Goal: Find specific page/section: Find specific page/section

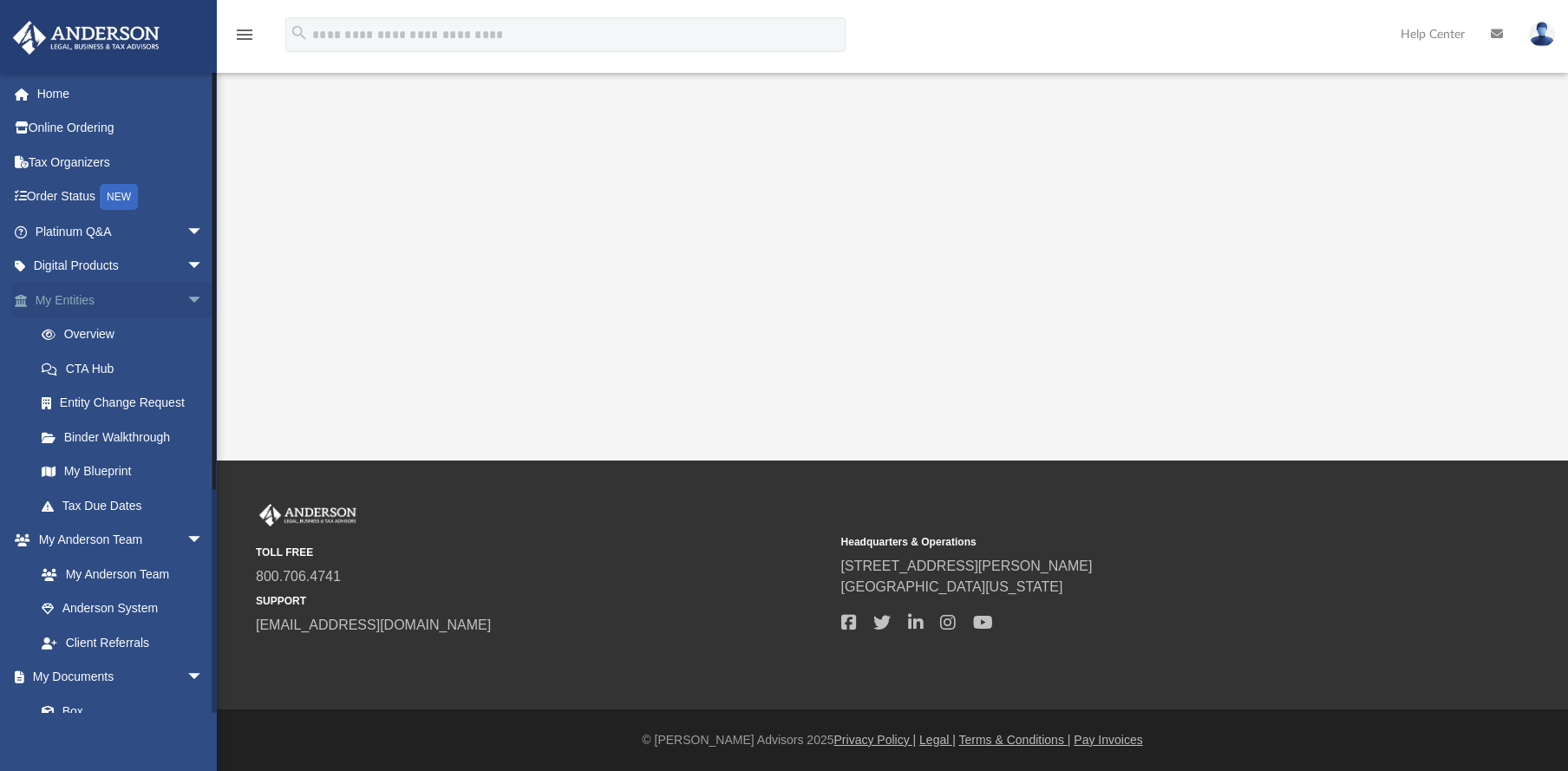
click at [93, 303] on link "My Entities arrow_drop_down" at bounding box center [121, 299] width 218 height 34
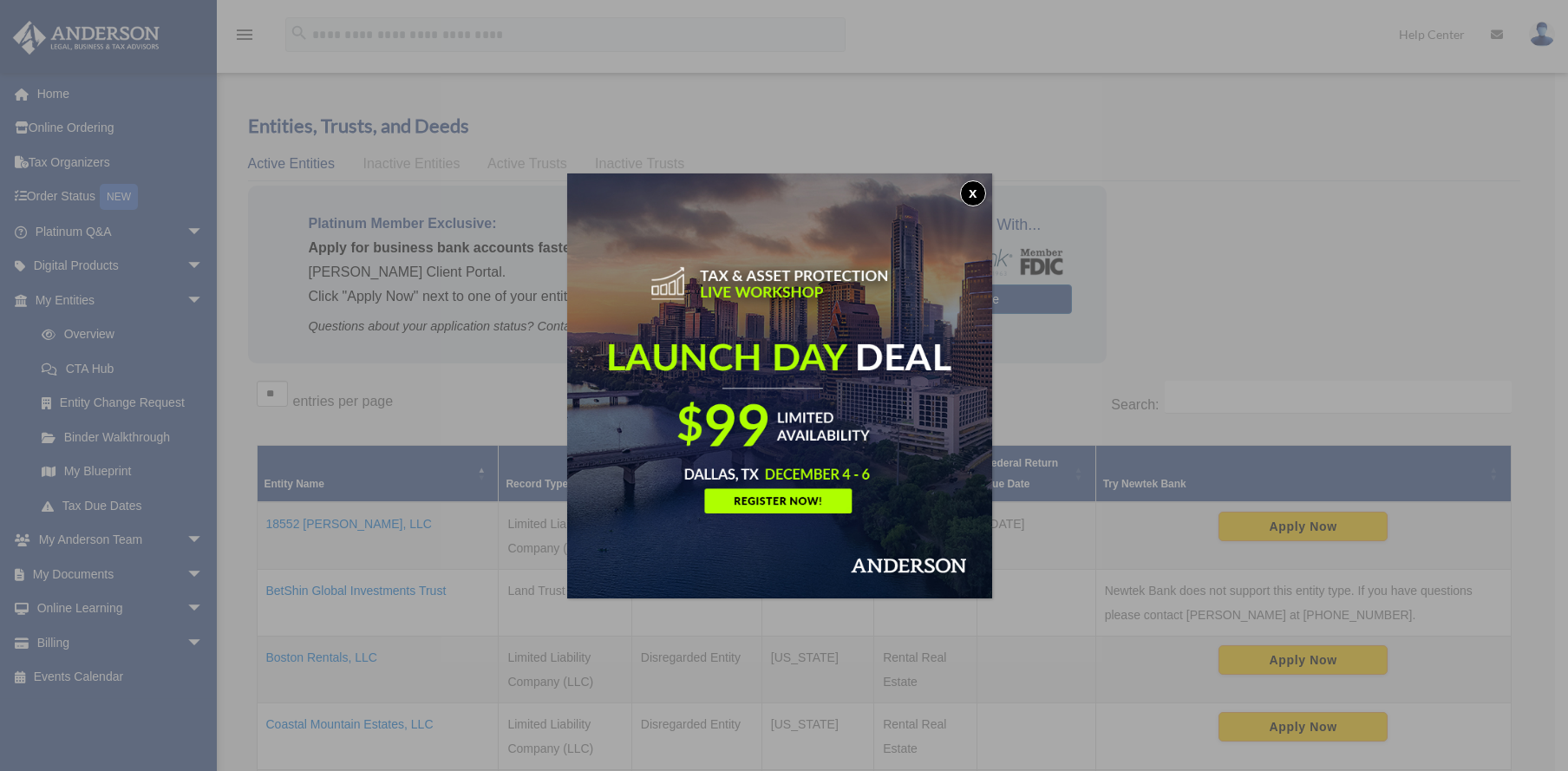
click at [975, 188] on button "x" at bounding box center [972, 193] width 26 height 26
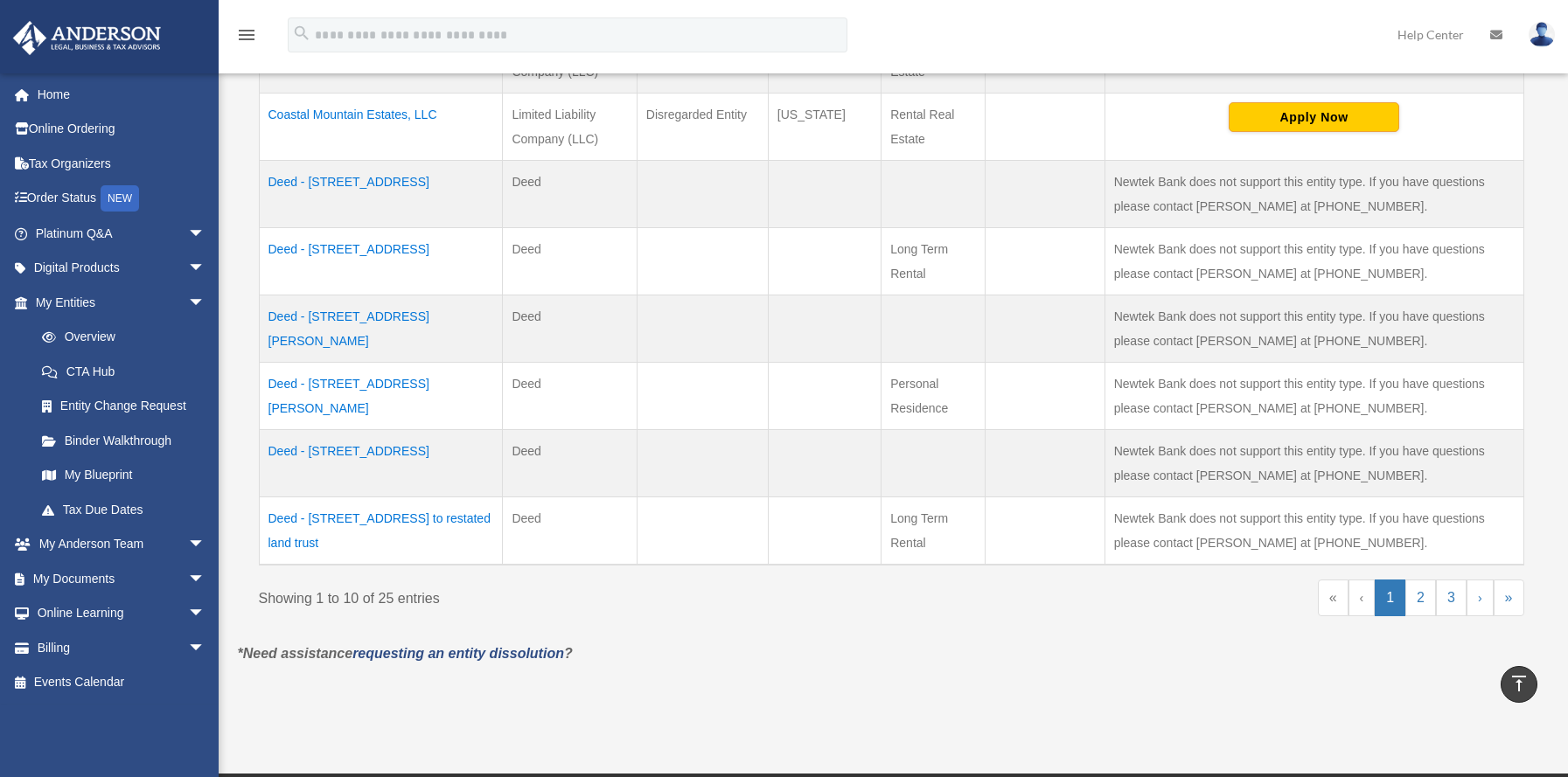
scroll to position [624, 0]
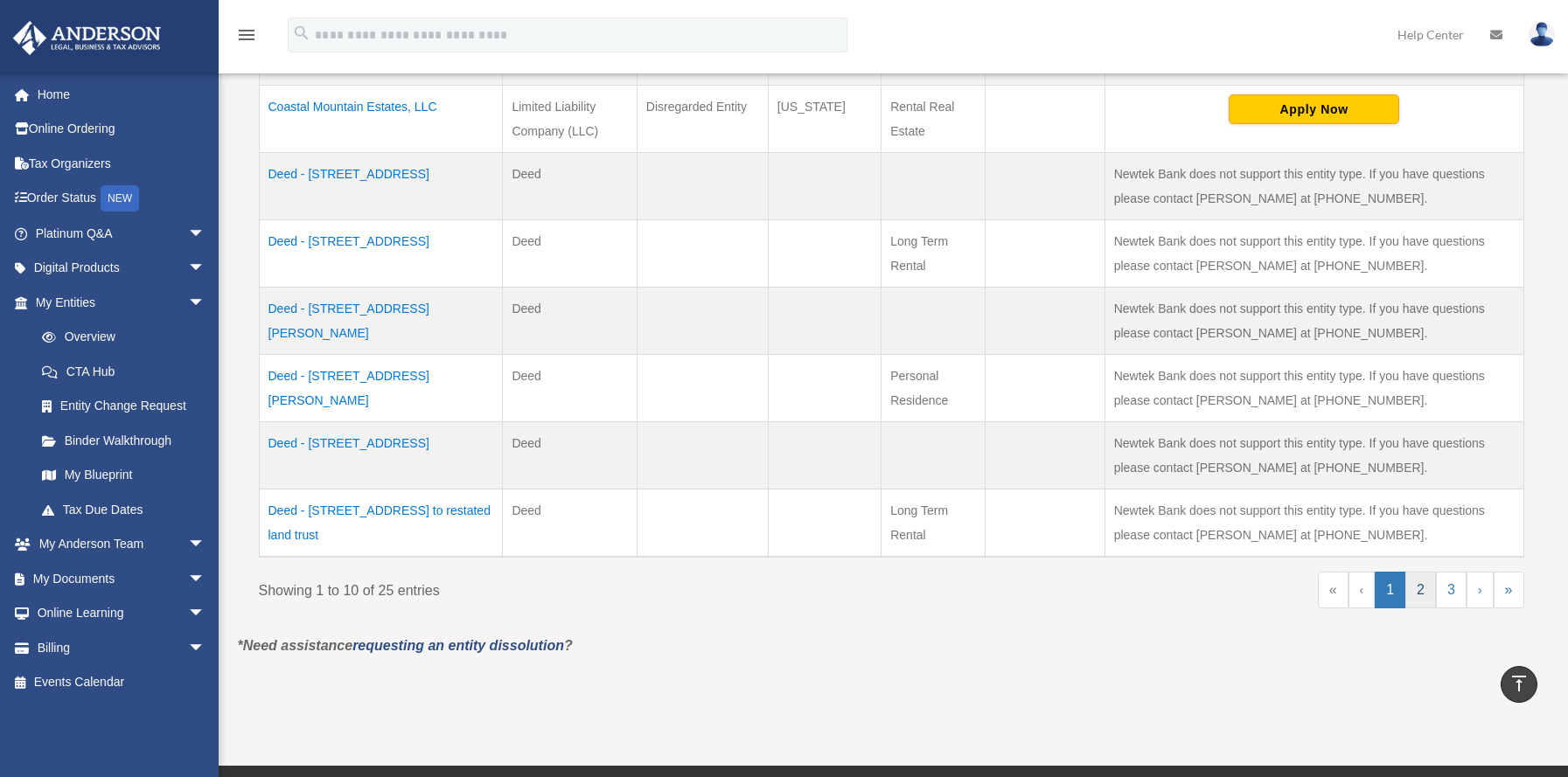
click at [1419, 589] on link "2" at bounding box center [1420, 590] width 31 height 36
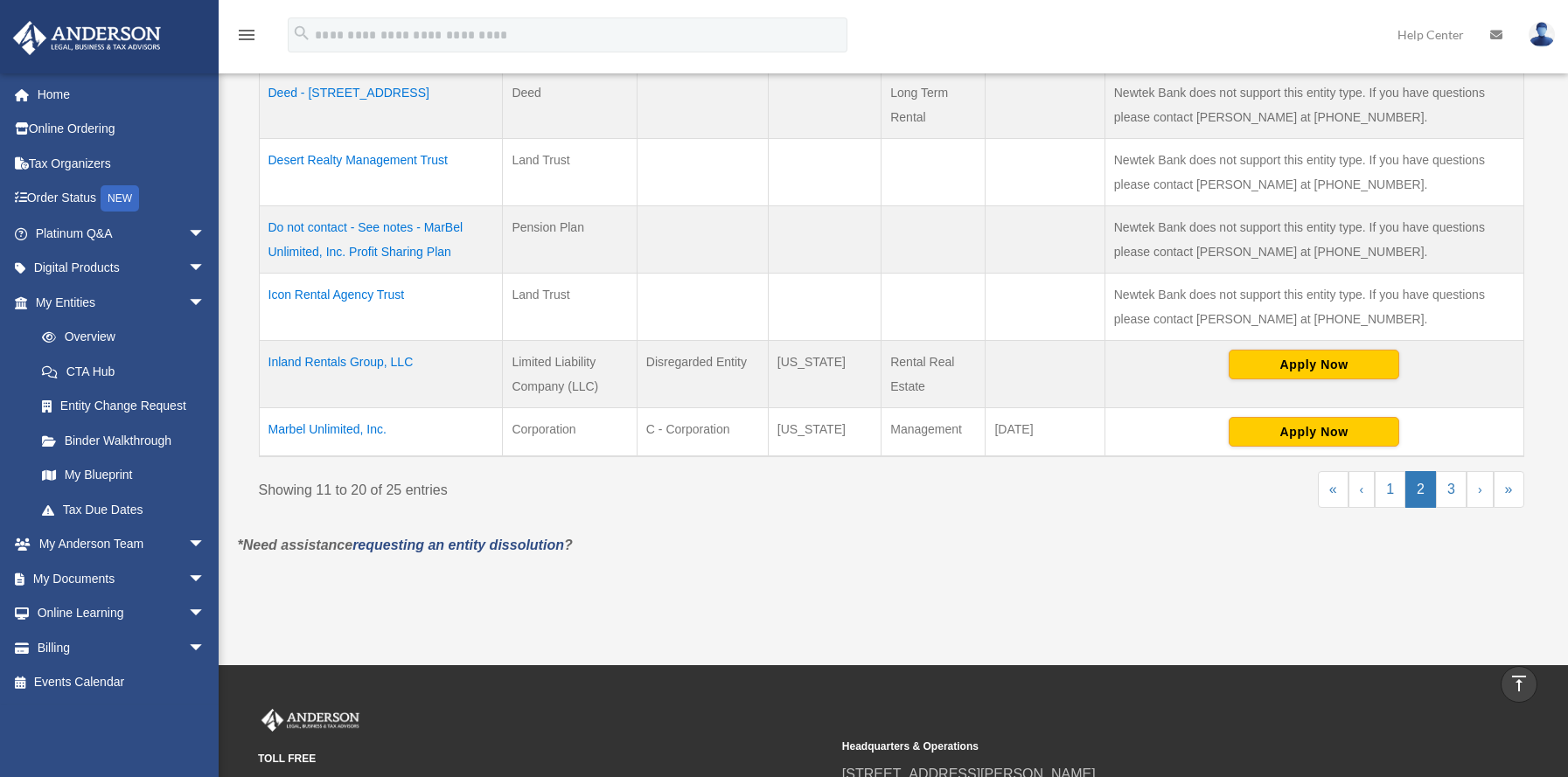
scroll to position [724, 0]
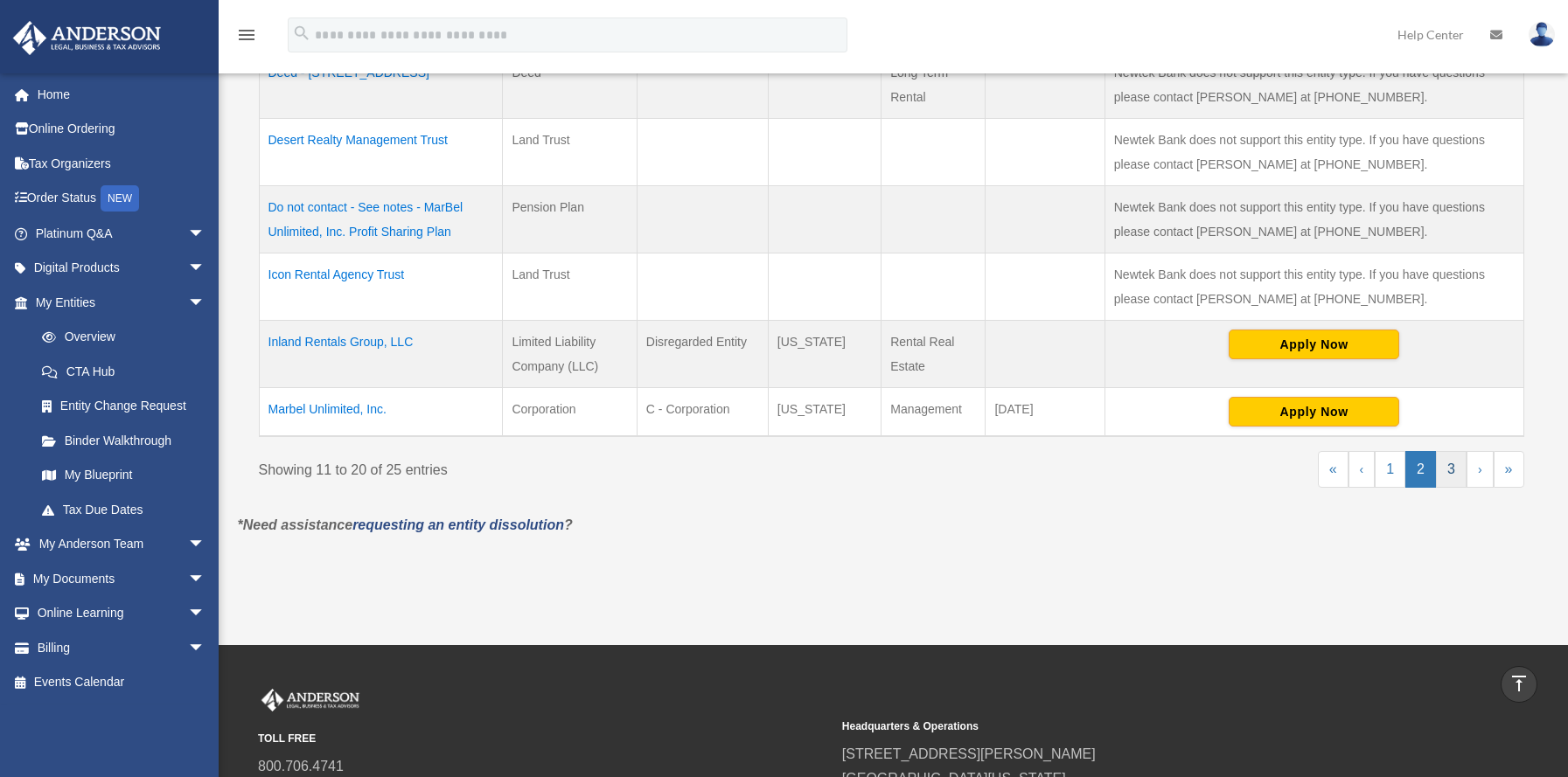
click at [1453, 474] on link "3" at bounding box center [1451, 469] width 31 height 36
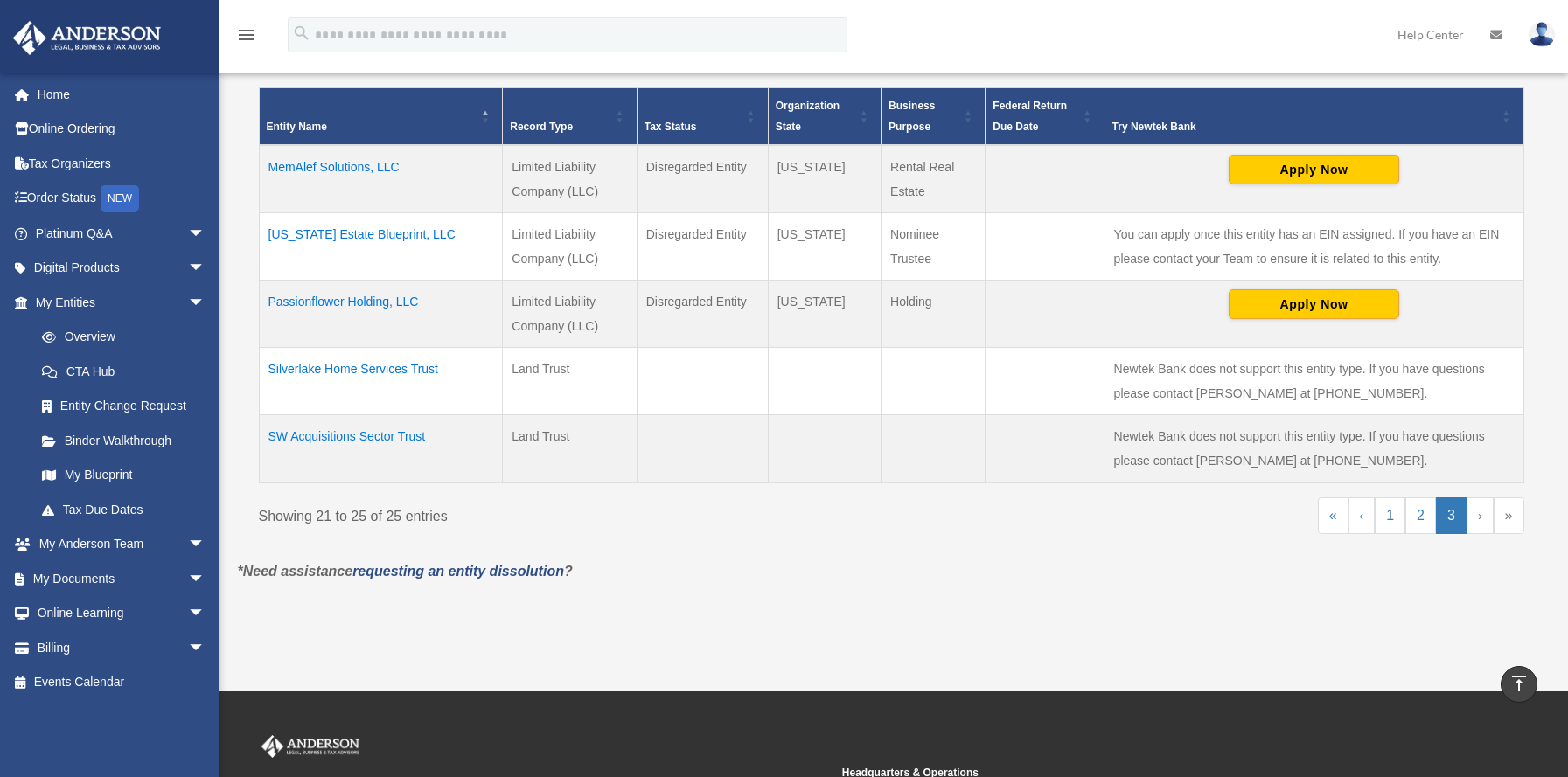
scroll to position [357, 0]
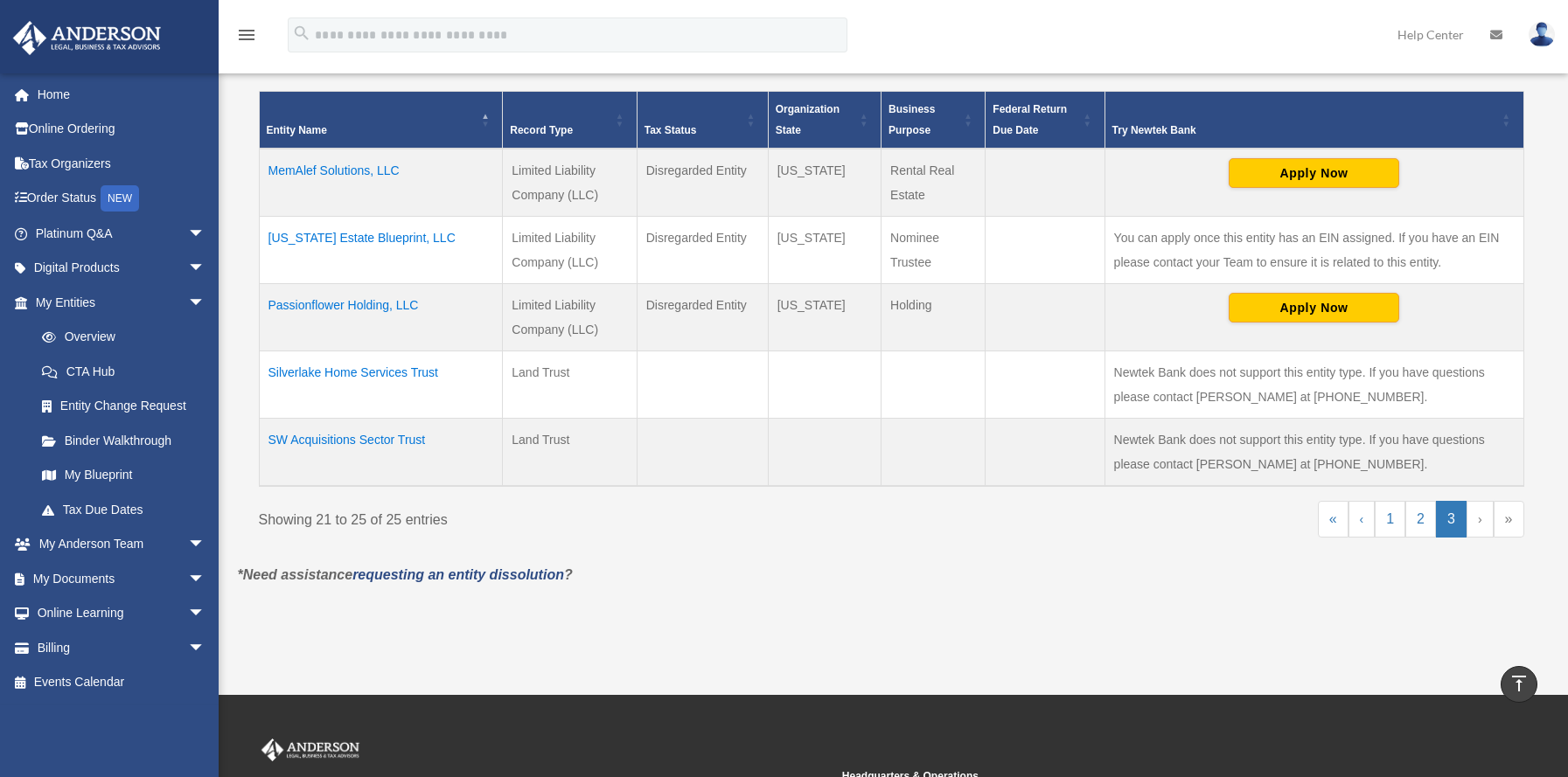
click at [369, 167] on td "MemAlef Solutions, LLC" at bounding box center [380, 182] width 244 height 68
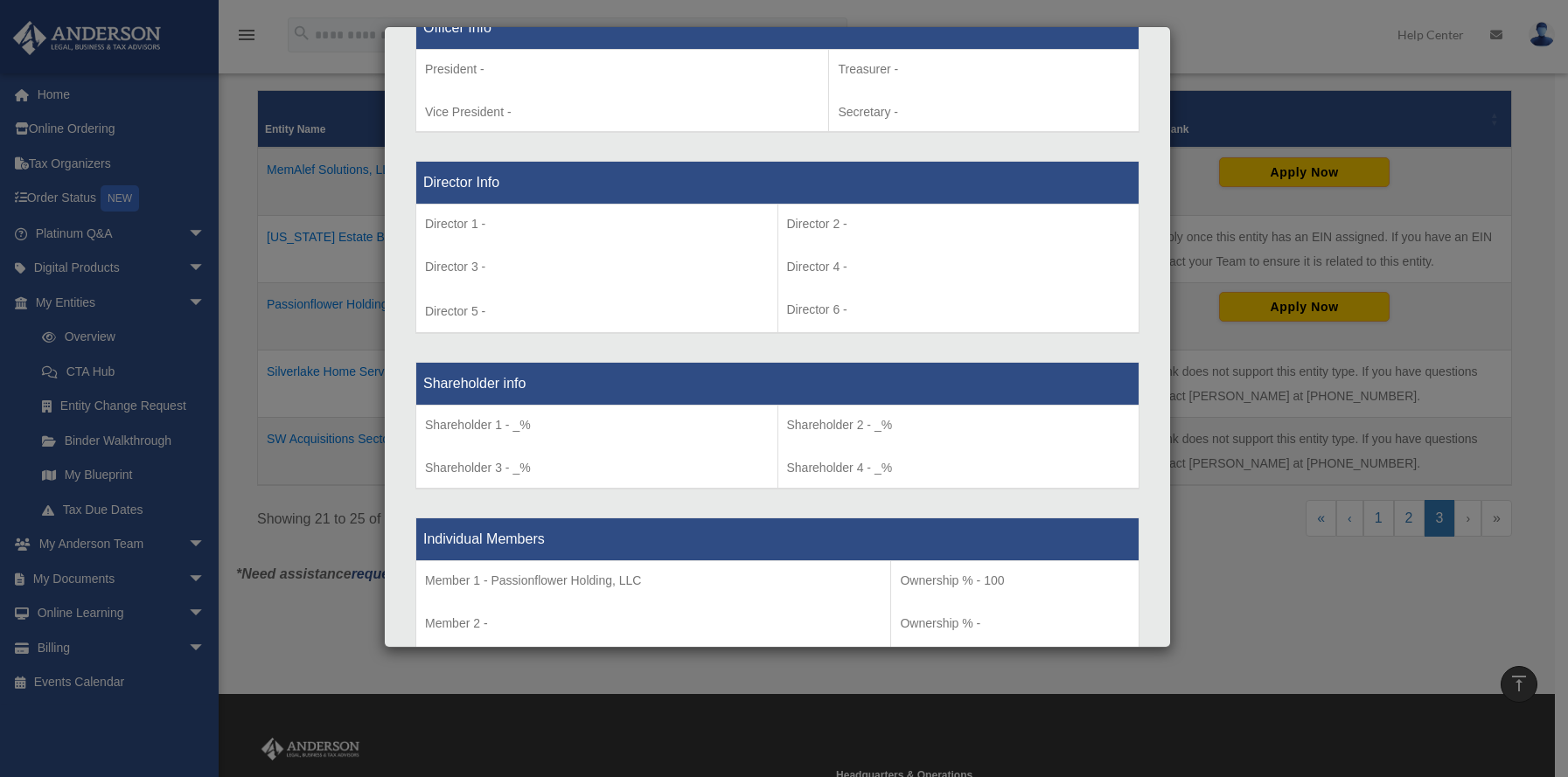
scroll to position [1200, 0]
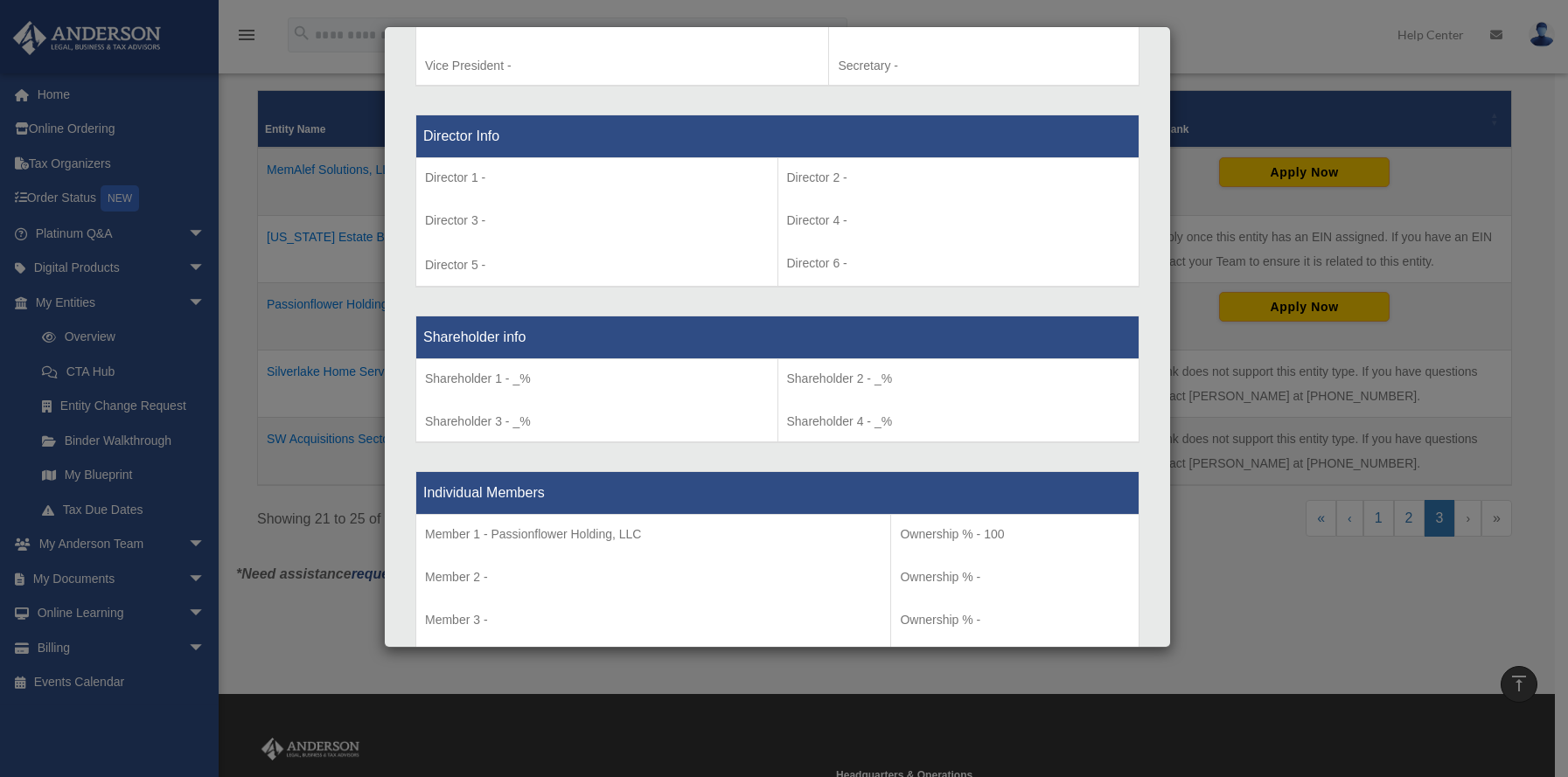
click at [228, 243] on div "Details × Articles Sent Organizational Date" at bounding box center [784, 388] width 1568 height 777
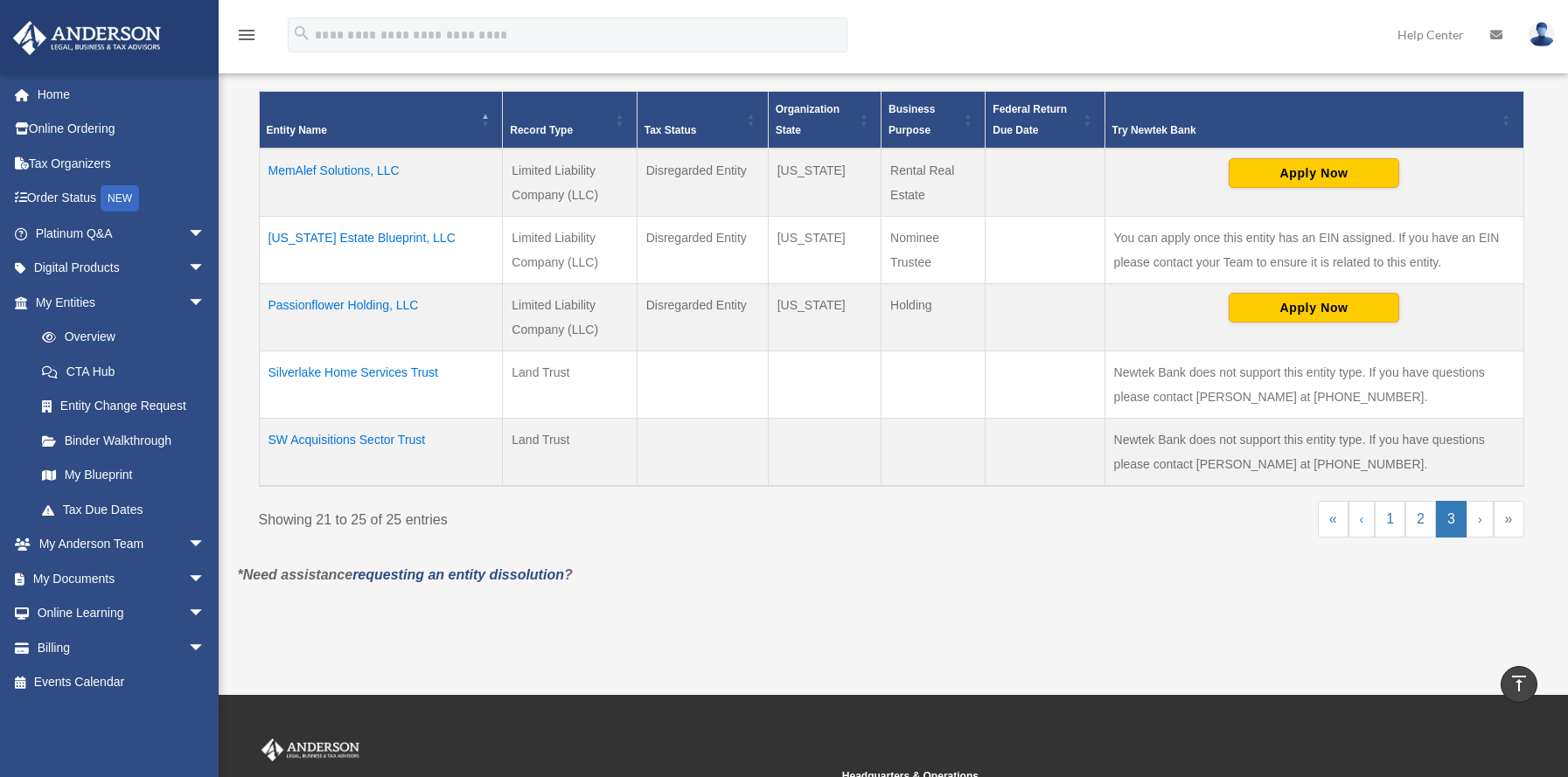
click at [354, 302] on td "Passionflower Holding, LLC" at bounding box center [380, 317] width 244 height 67
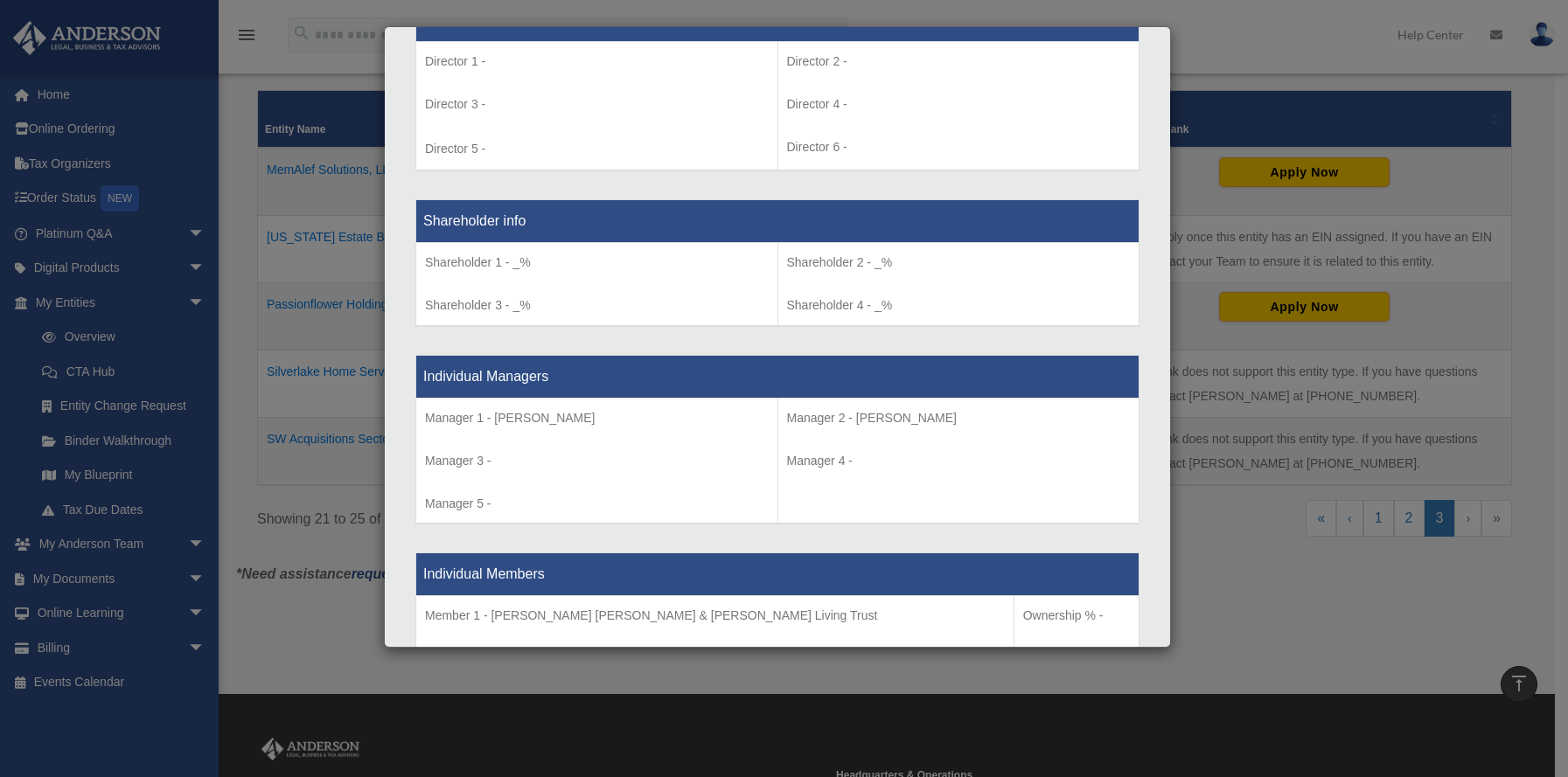
scroll to position [1040, 0]
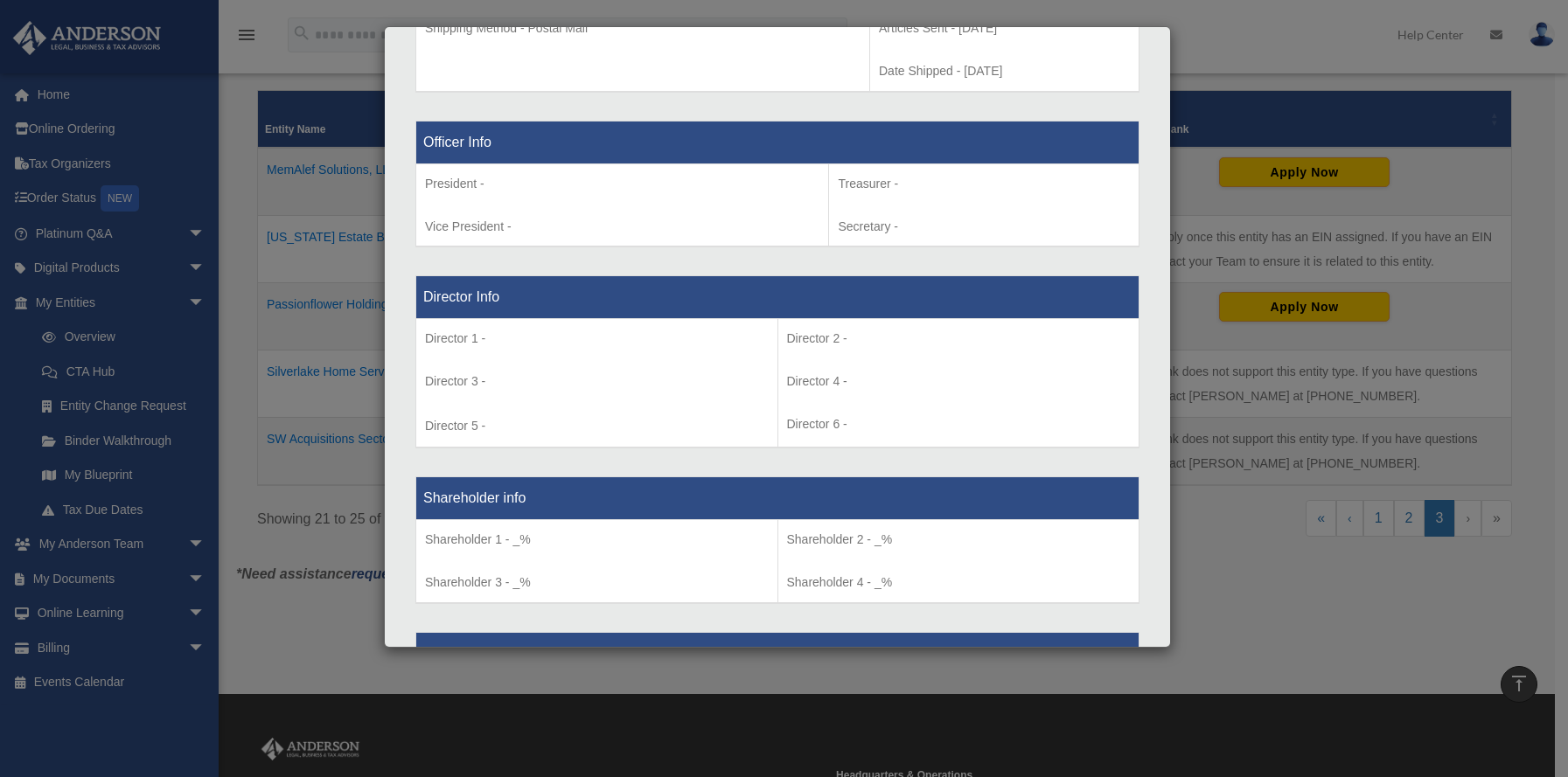
click at [224, 253] on div "Details × Articles Sent Organizational Date" at bounding box center [784, 388] width 1568 height 777
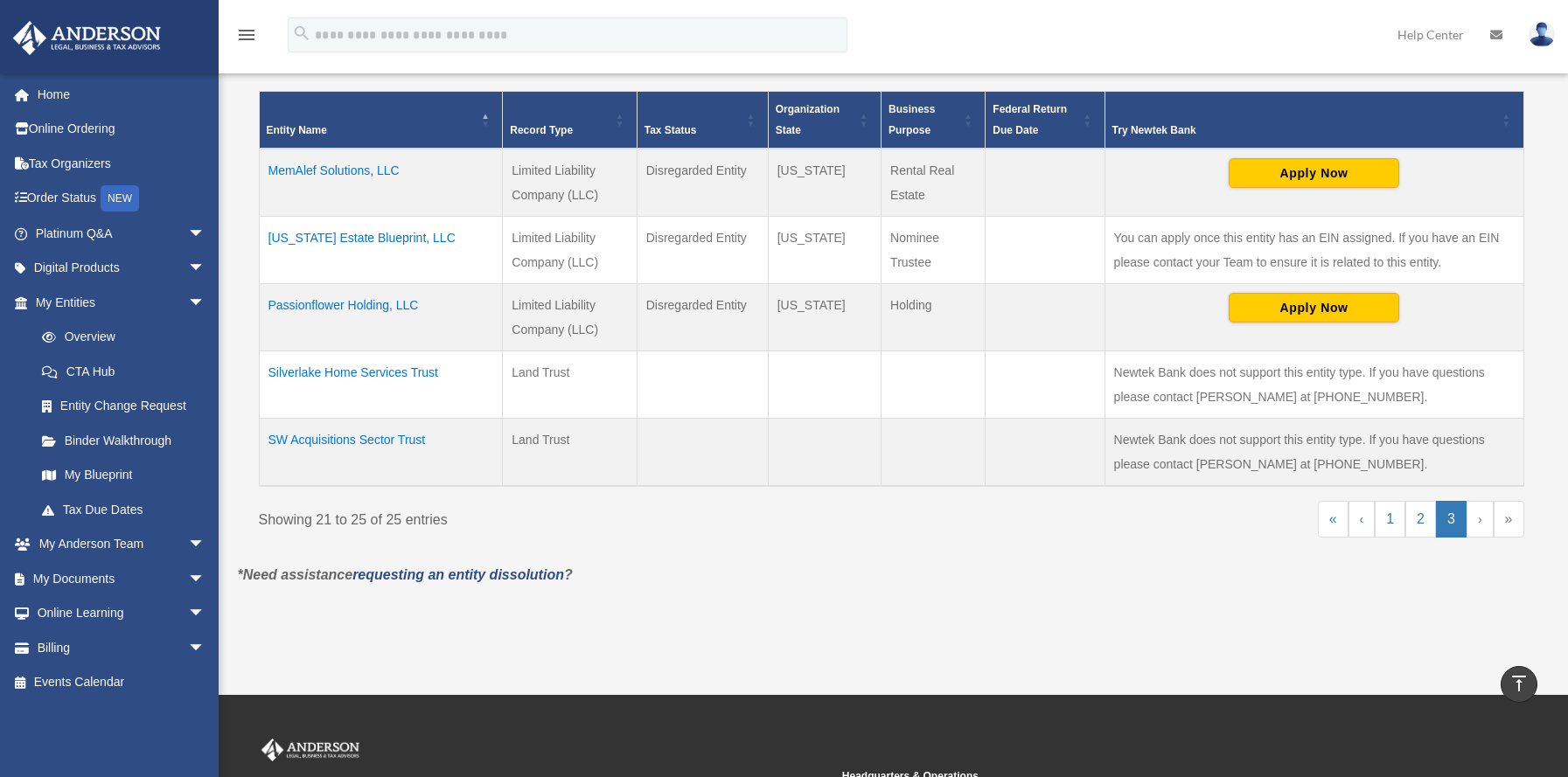
click at [338, 167] on td "MemAlef Solutions, LLC" at bounding box center [380, 182] width 244 height 68
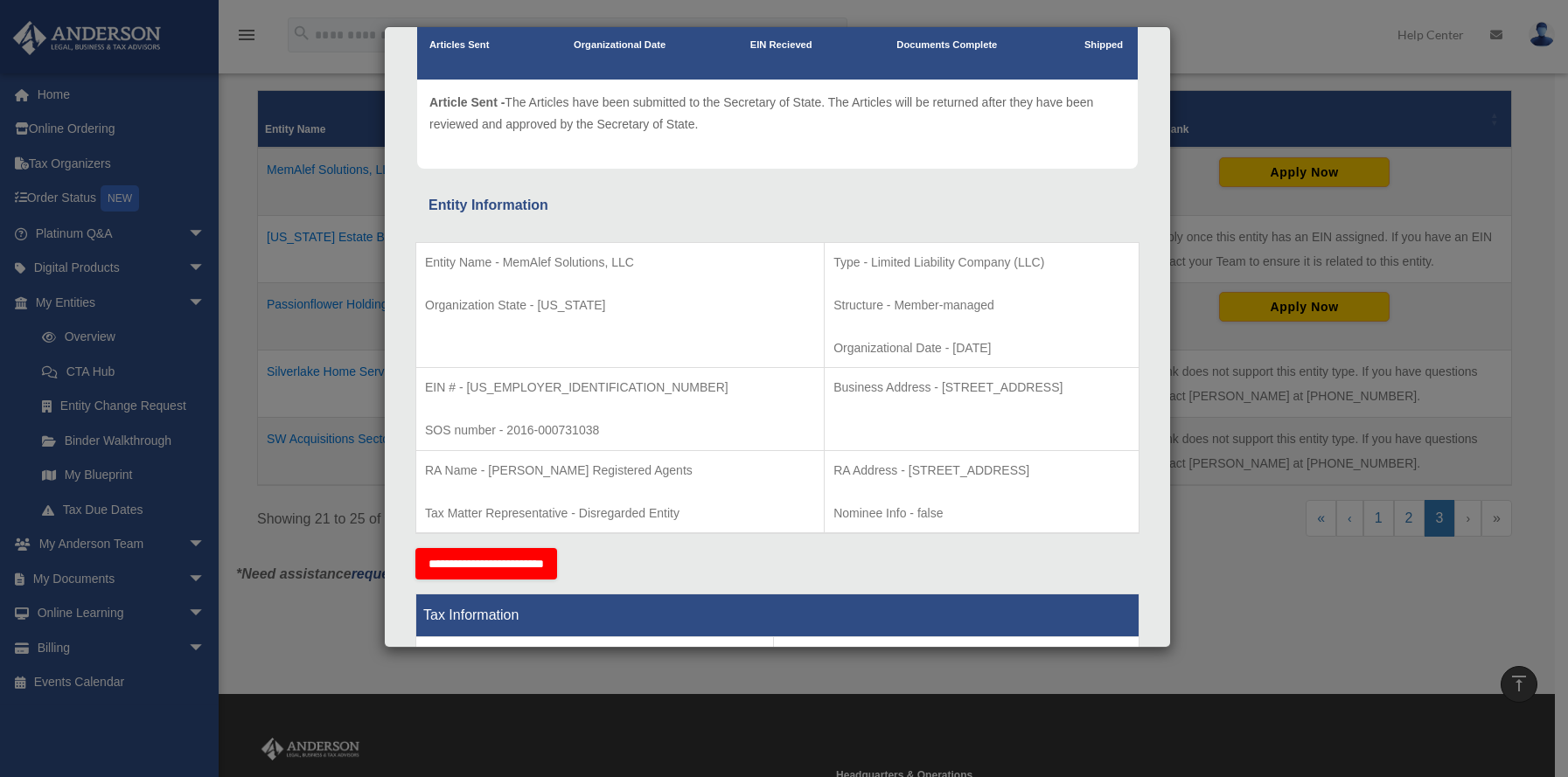
scroll to position [0, 0]
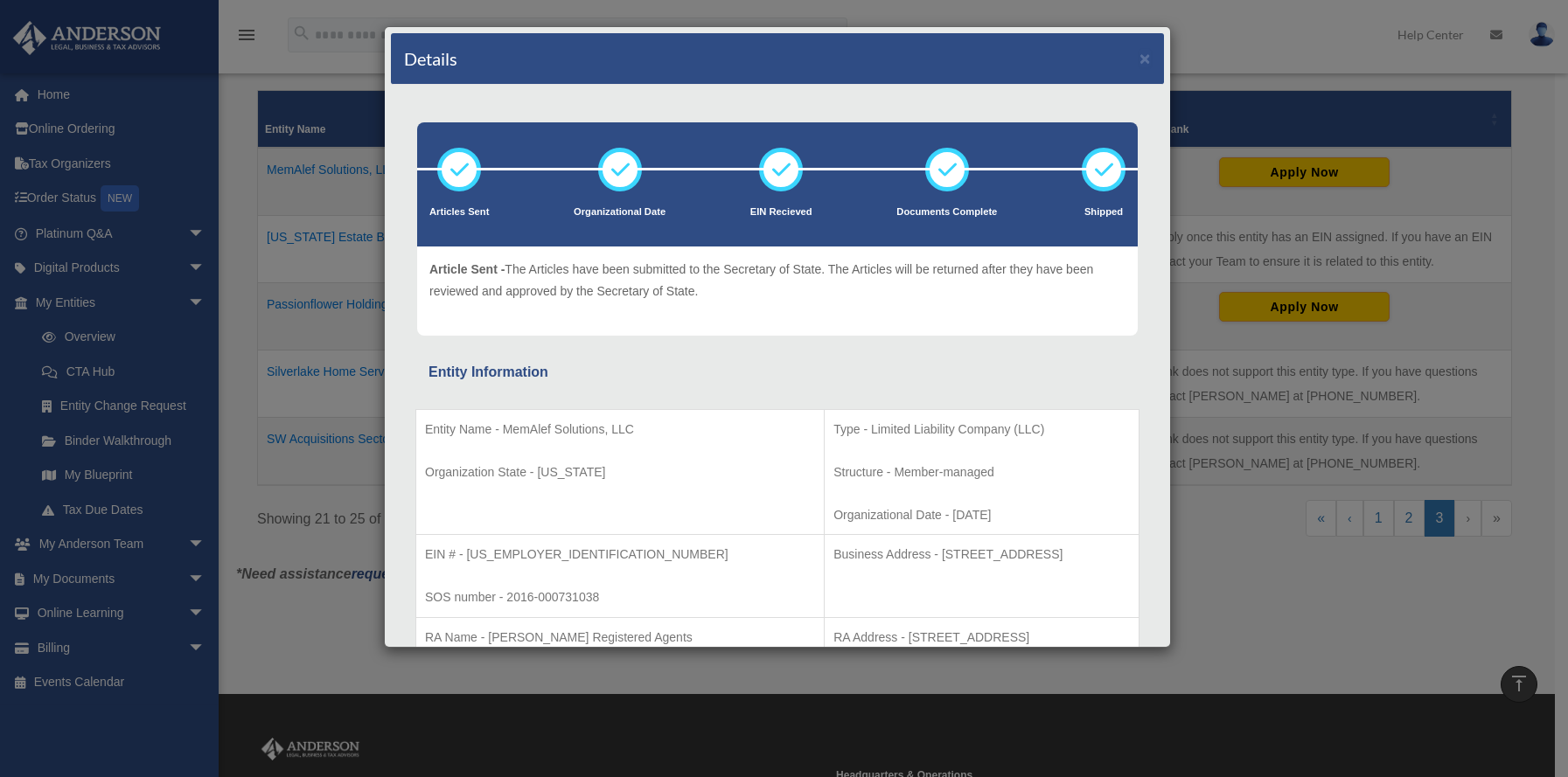
click at [230, 259] on div "Details × Articles Sent Organizational Date" at bounding box center [784, 388] width 1568 height 777
